Goal: Task Accomplishment & Management: Manage account settings

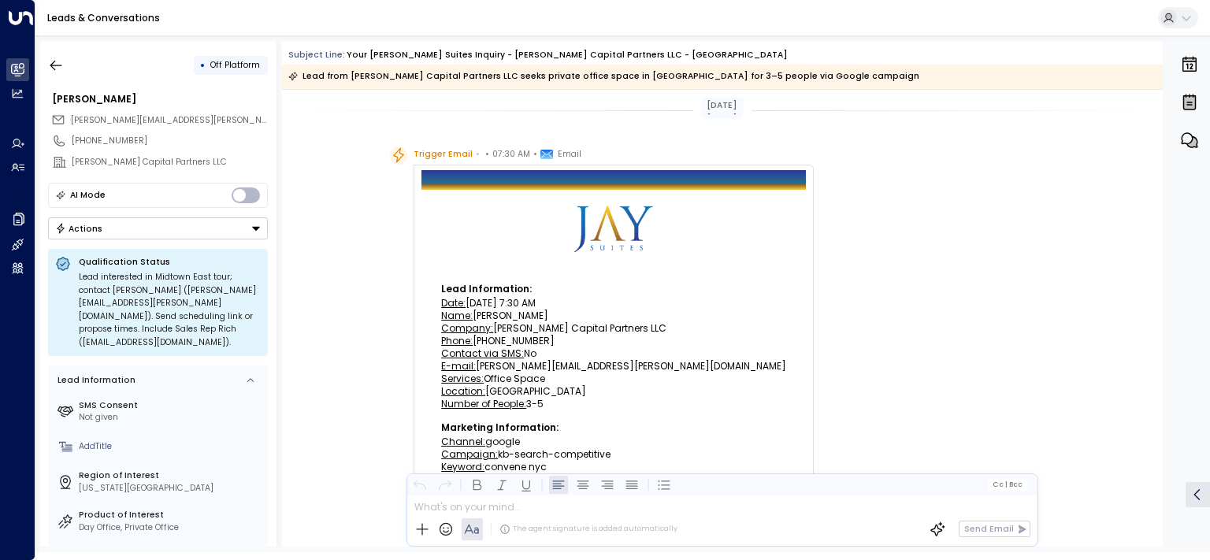
scroll to position [32, 0]
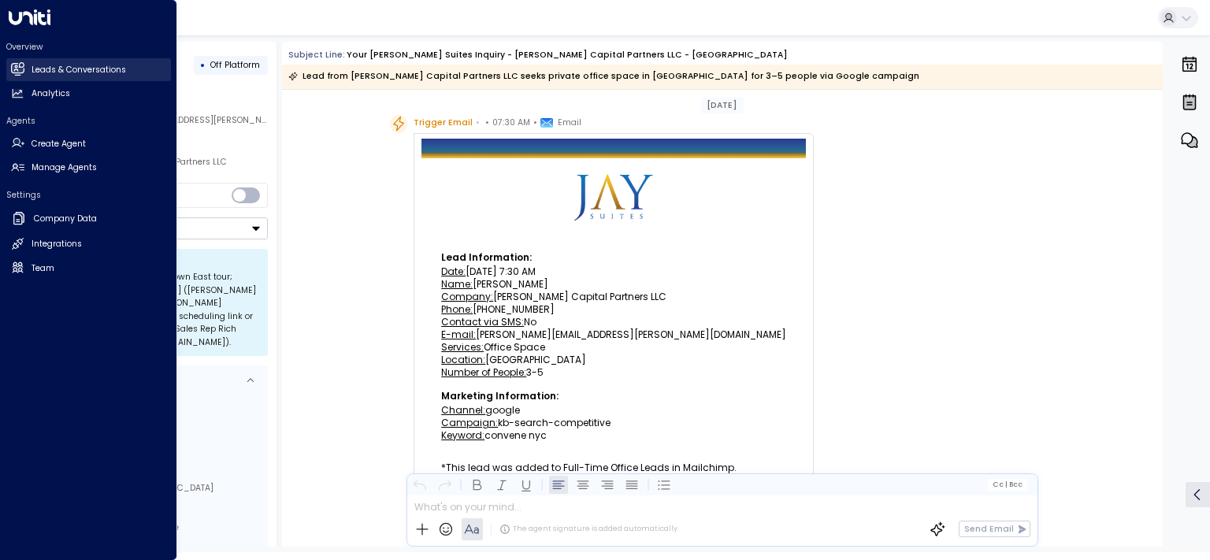
click at [55, 64] on h2 "Leads & Conversations" at bounding box center [79, 70] width 95 height 13
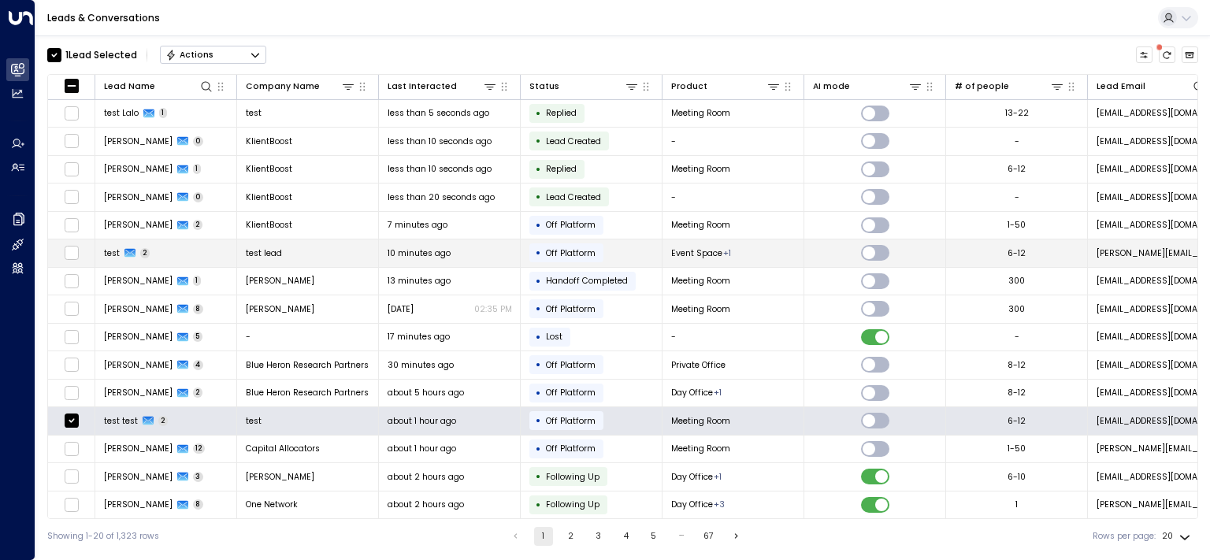
click at [64, 248] on td at bounding box center [71, 254] width 47 height 28
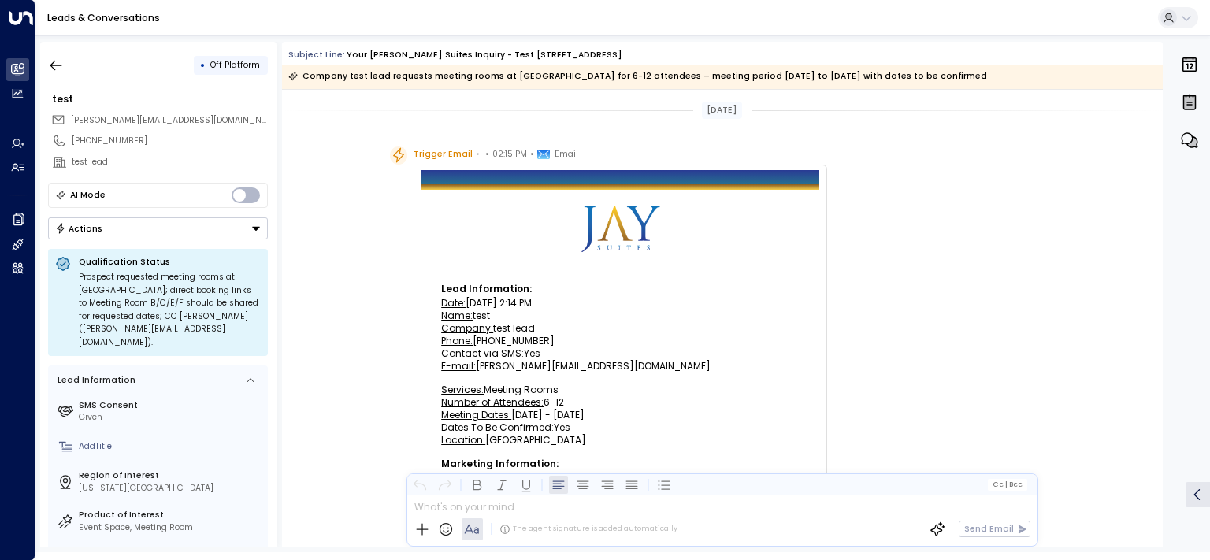
scroll to position [1898, 0]
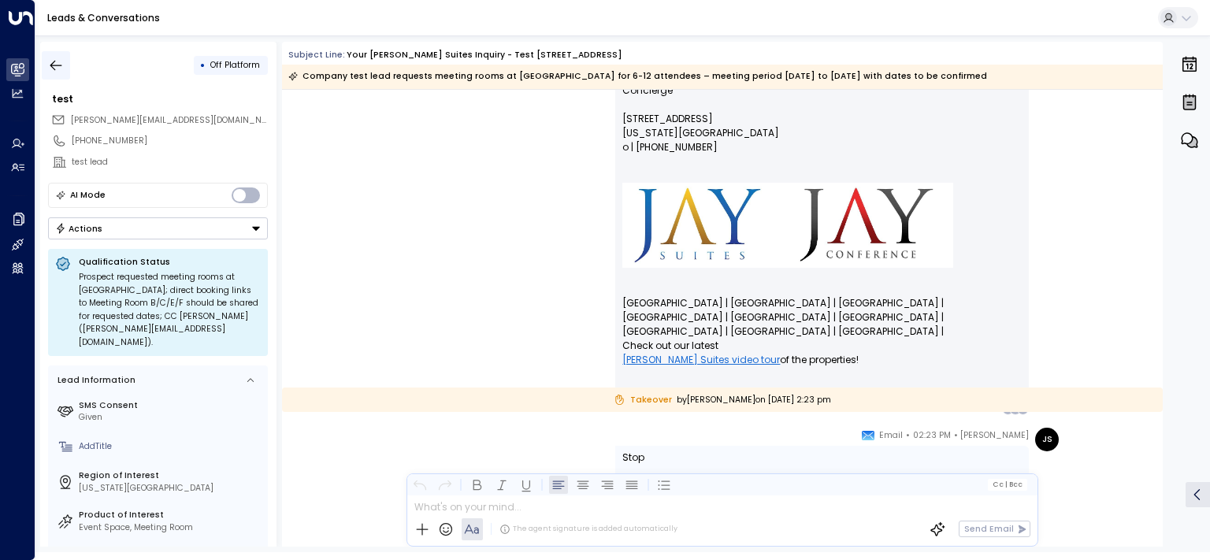
click at [58, 65] on icon "button" at bounding box center [56, 65] width 12 height 10
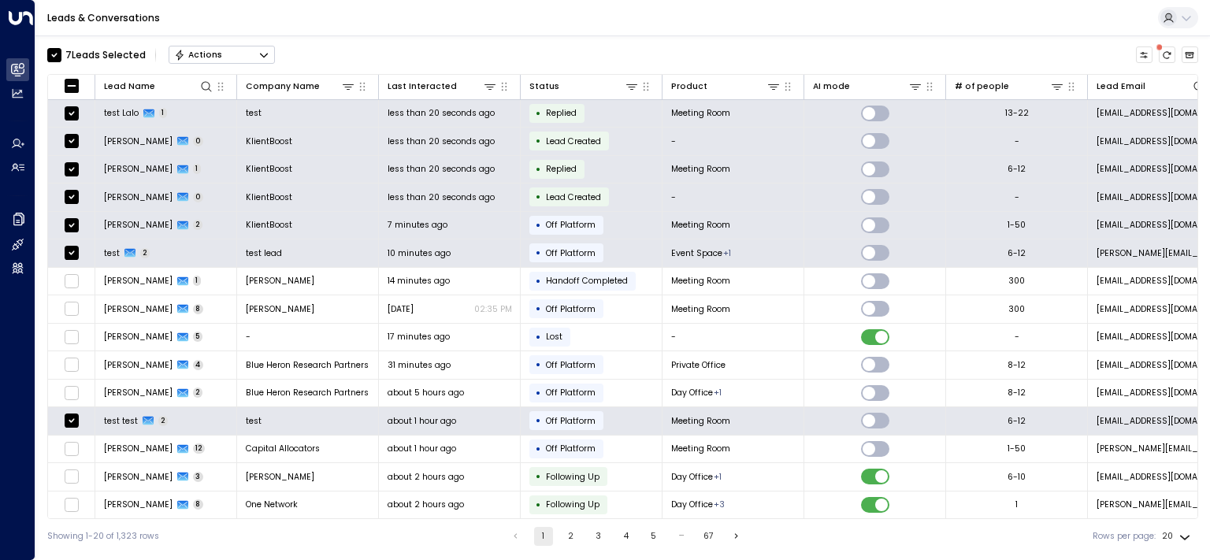
click at [237, 55] on button "Actions" at bounding box center [222, 55] width 106 height 19
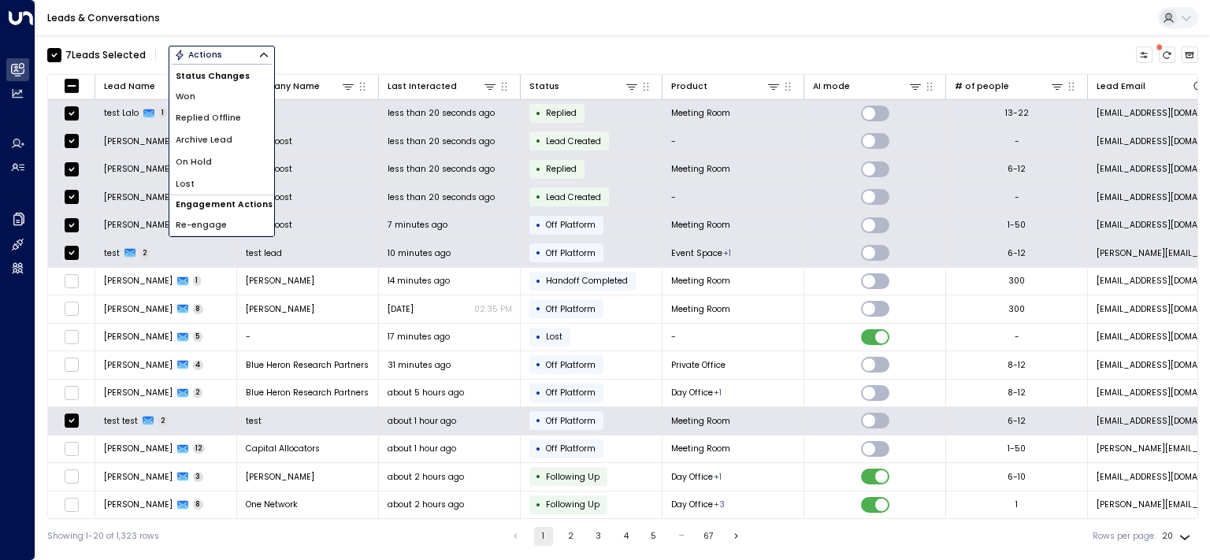
click at [194, 138] on span "Archive Lead" at bounding box center [204, 140] width 57 height 13
